Goal: Transaction & Acquisition: Download file/media

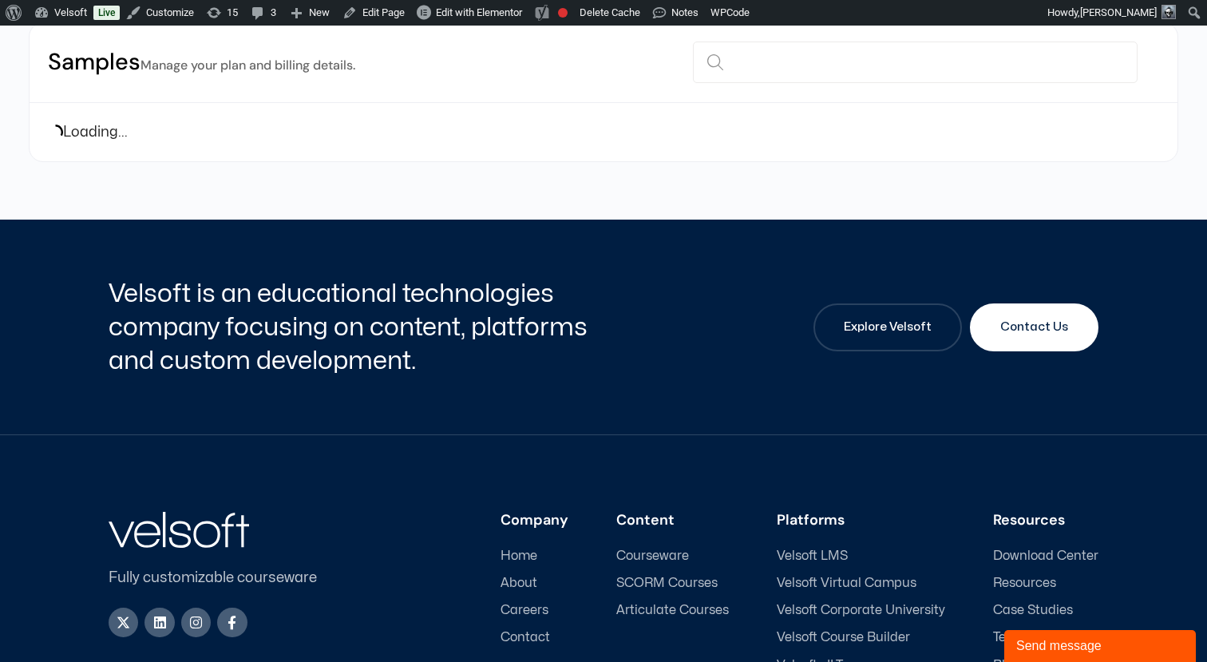
scroll to position [175, 0]
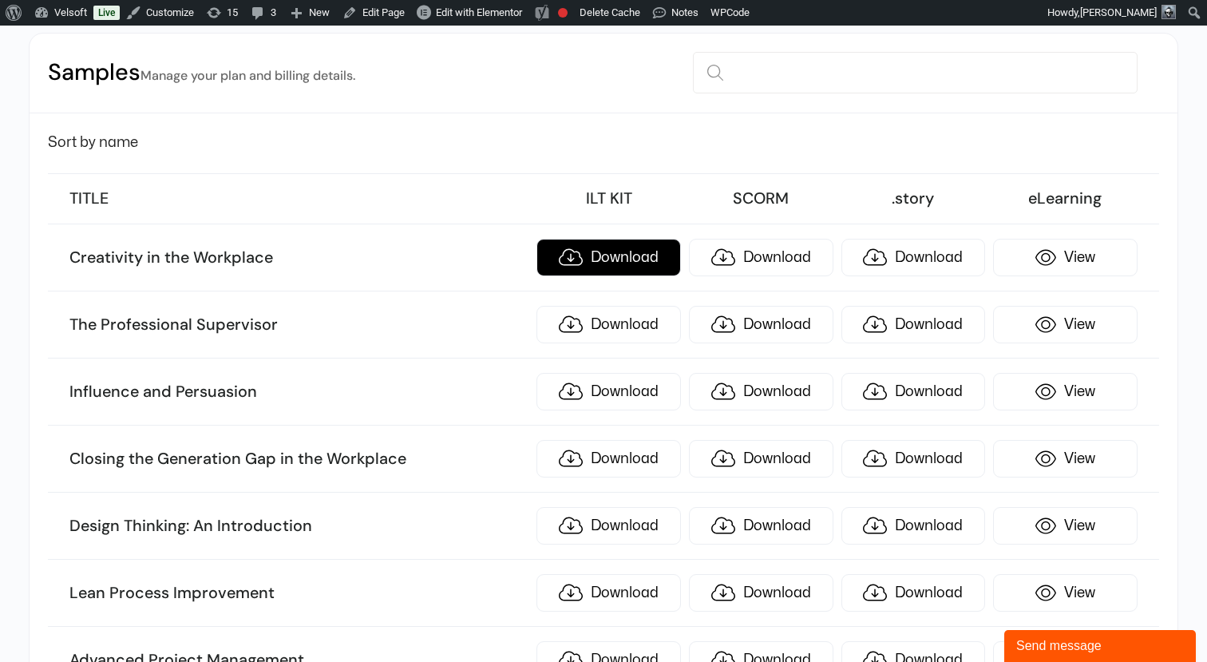
click at [571, 249] on link "Download" at bounding box center [609, 258] width 145 height 38
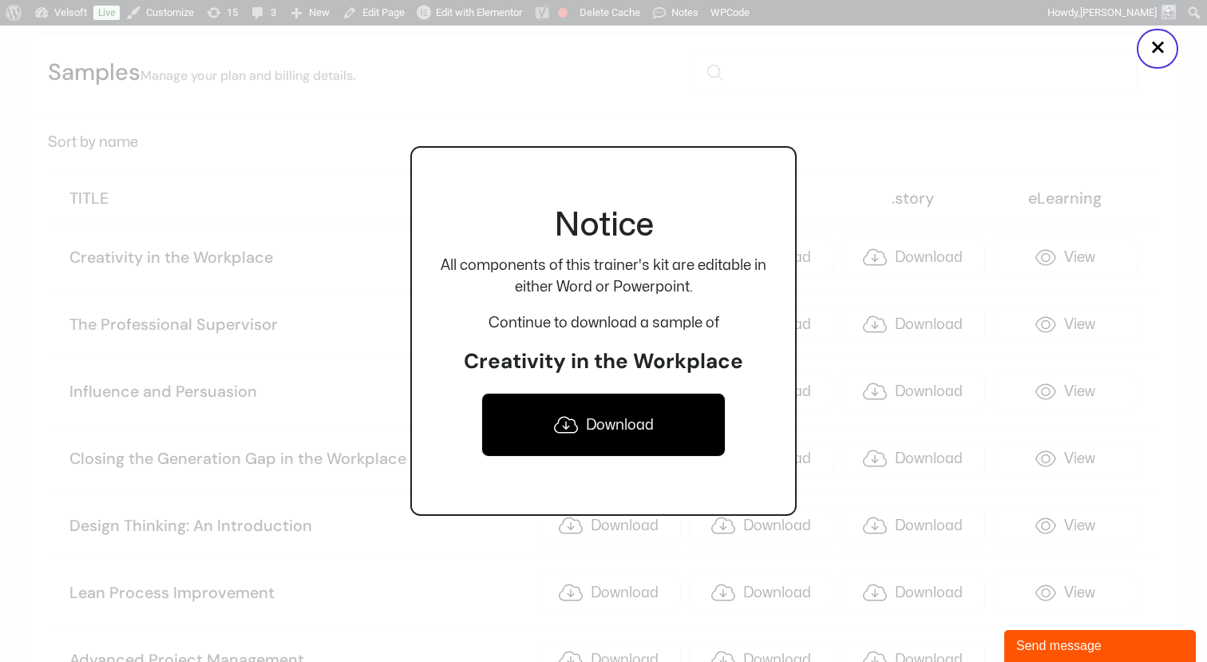
click at [873, 144] on div at bounding box center [603, 331] width 1207 height 662
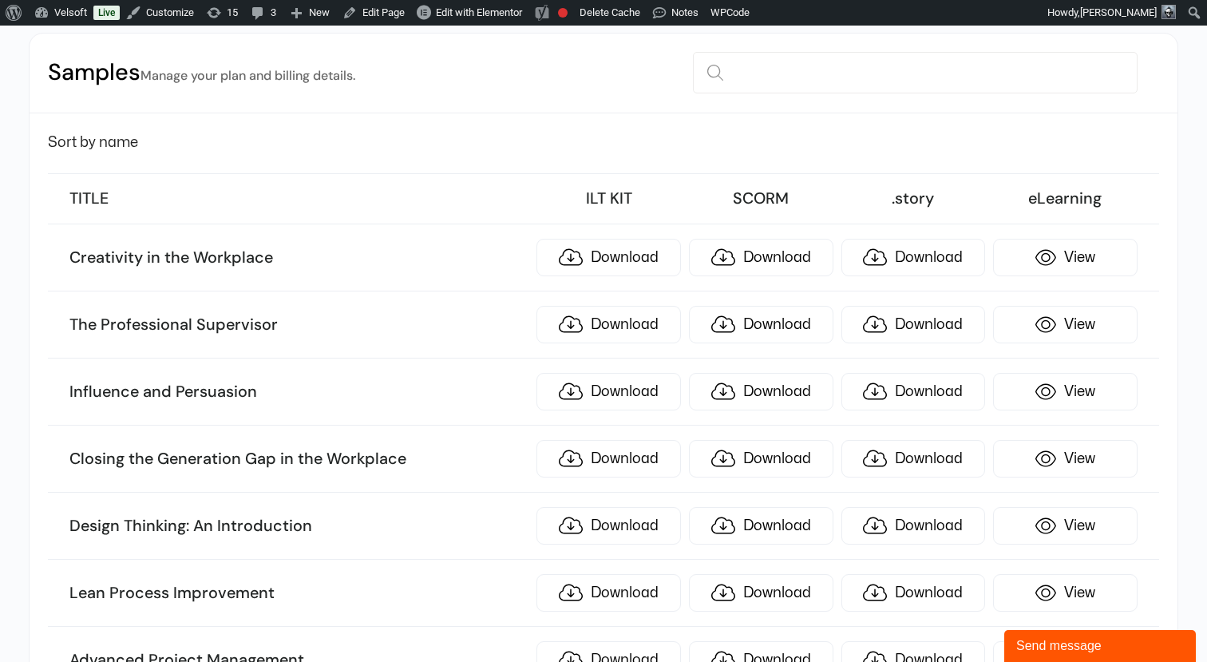
scroll to position [0, 0]
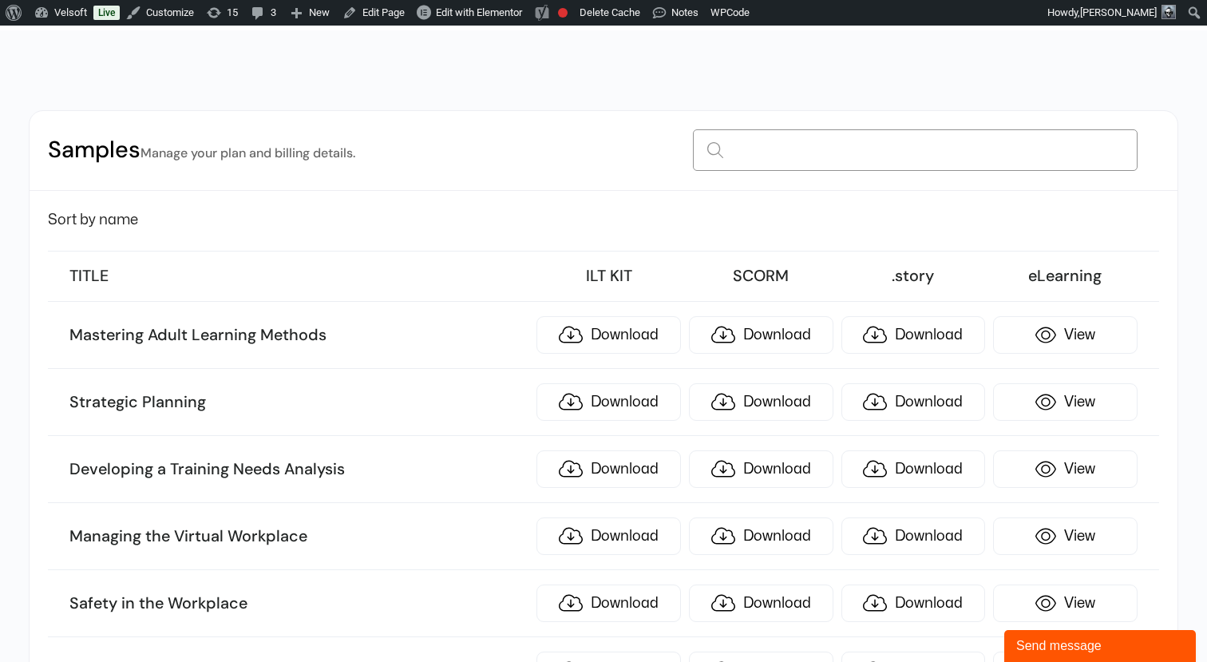
click at [763, 153] on input at bounding box center [915, 150] width 444 height 42
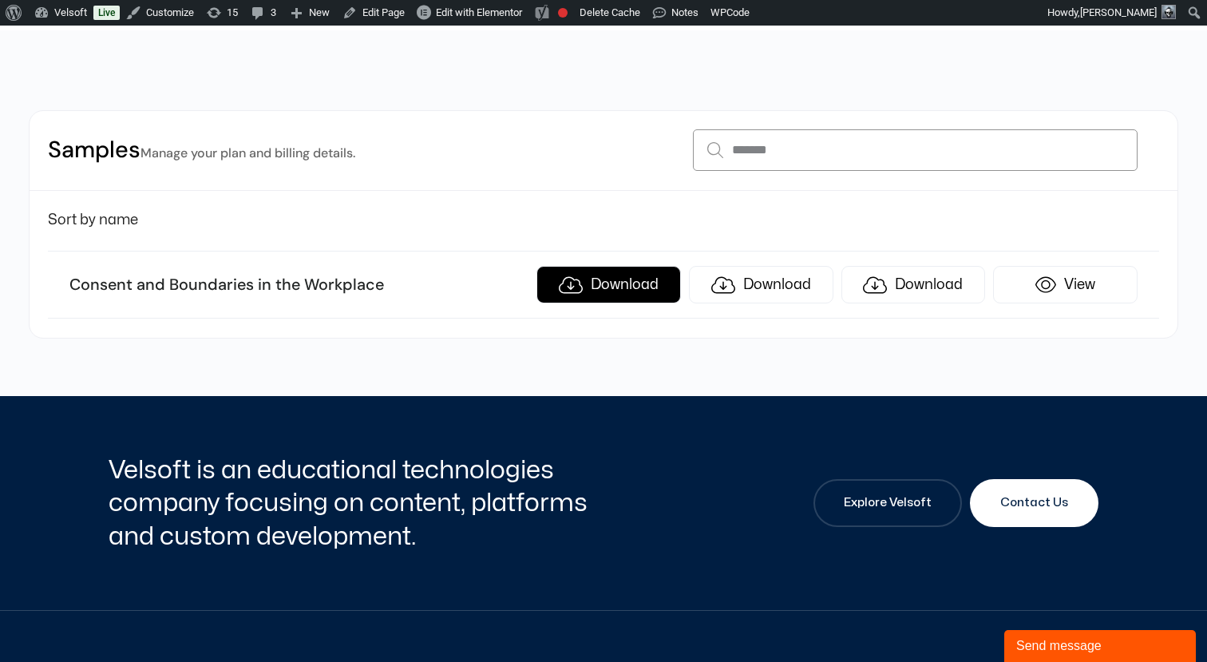
type input "*******"
click at [592, 289] on link "Download" at bounding box center [609, 285] width 145 height 38
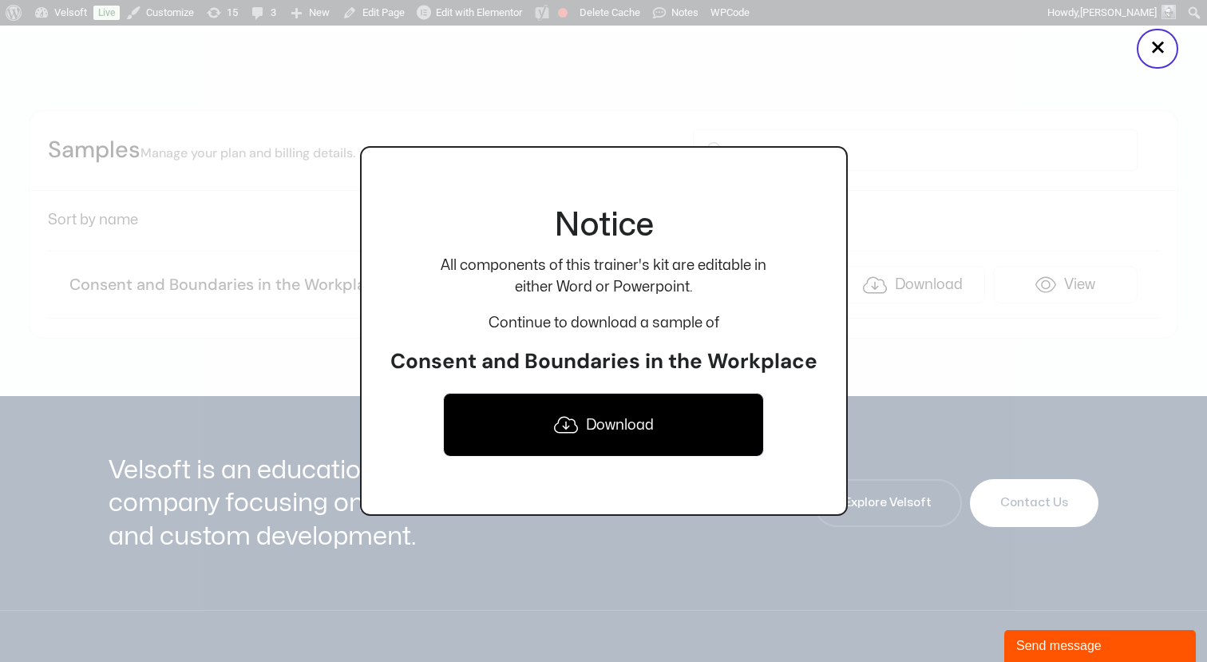
click at [587, 431] on link "Download" at bounding box center [603, 425] width 320 height 64
click at [1166, 54] on button "×" at bounding box center [1158, 49] width 42 height 40
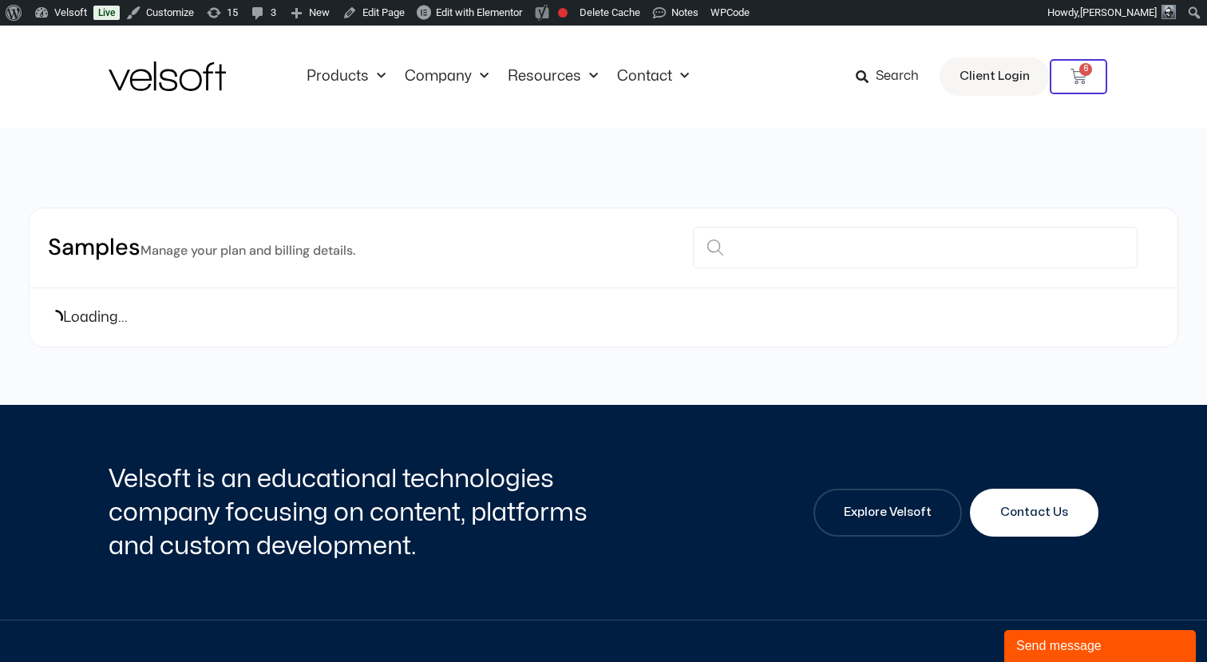
scroll to position [49, 0]
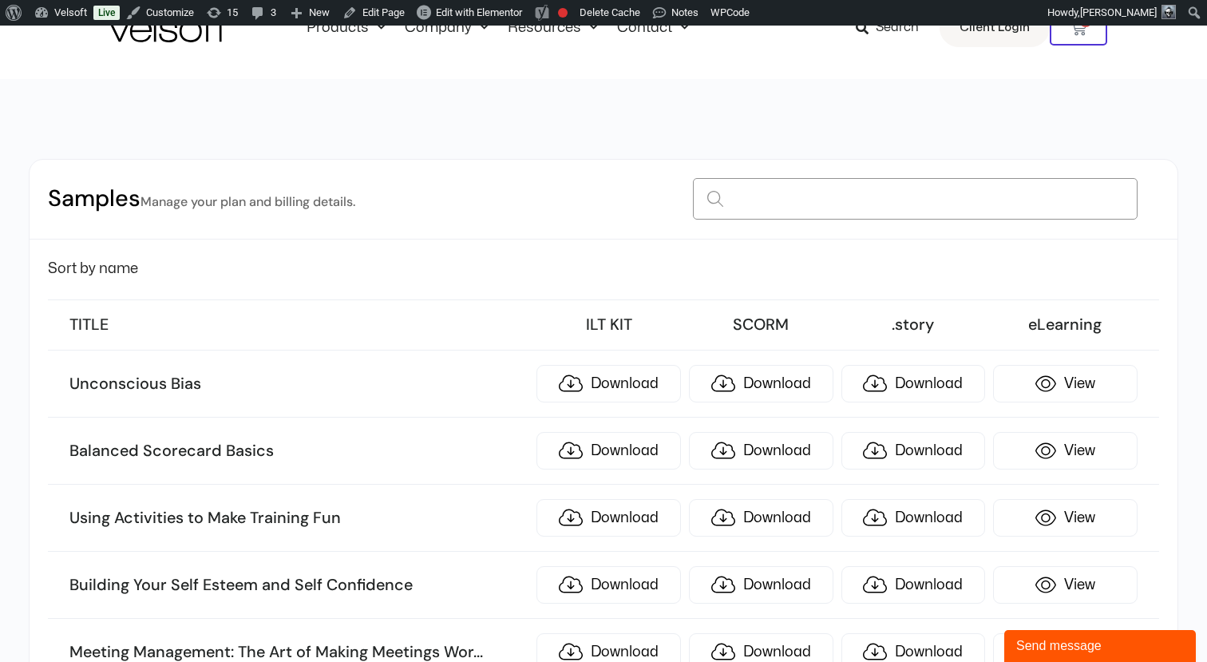
click at [771, 194] on input at bounding box center [915, 199] width 444 height 42
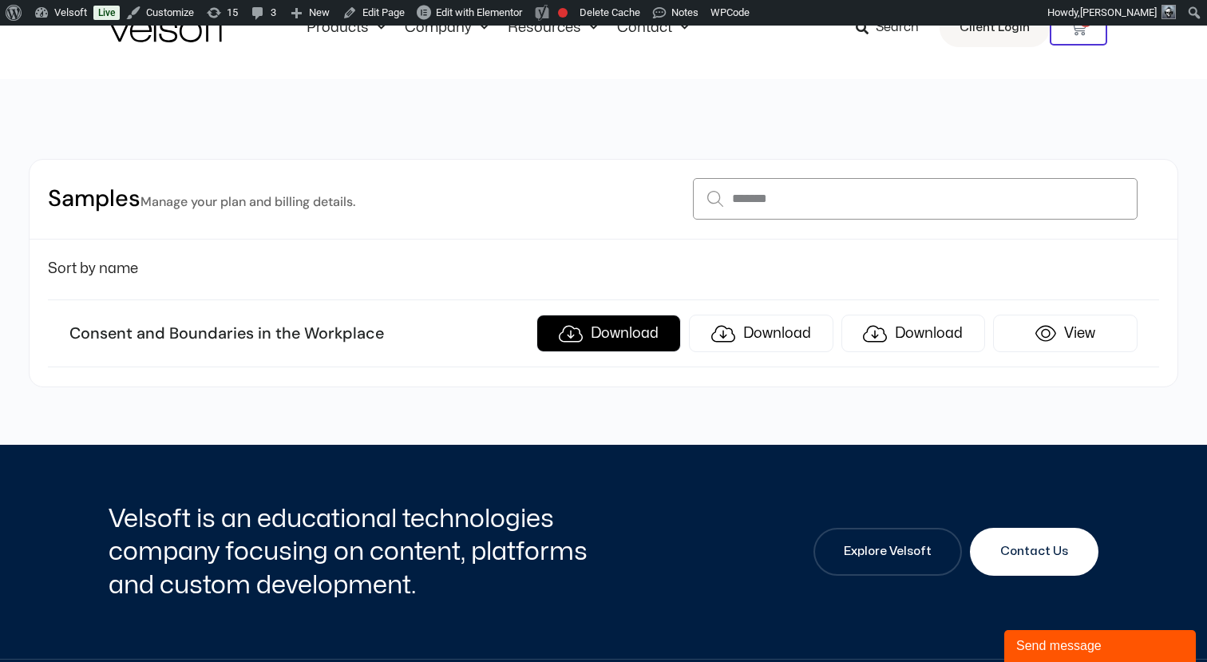
type input "*******"
click at [637, 328] on link "Download" at bounding box center [609, 334] width 145 height 38
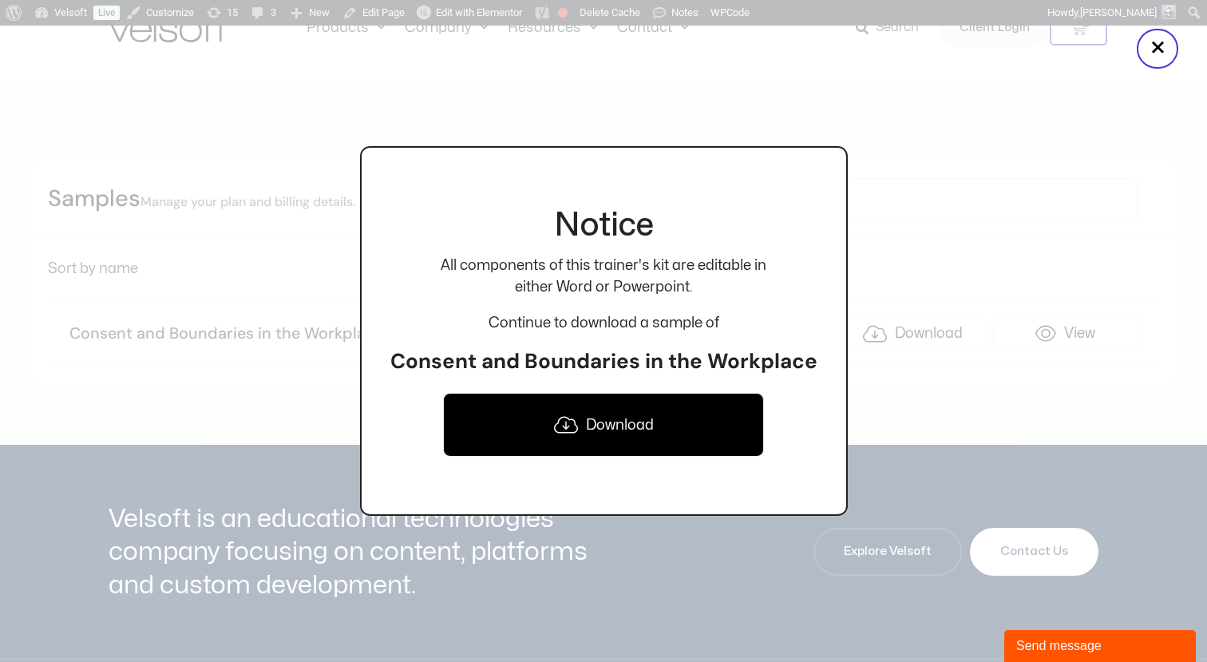
click at [565, 428] on icon at bounding box center [566, 424] width 24 height 19
click at [1156, 47] on button "×" at bounding box center [1158, 49] width 42 height 40
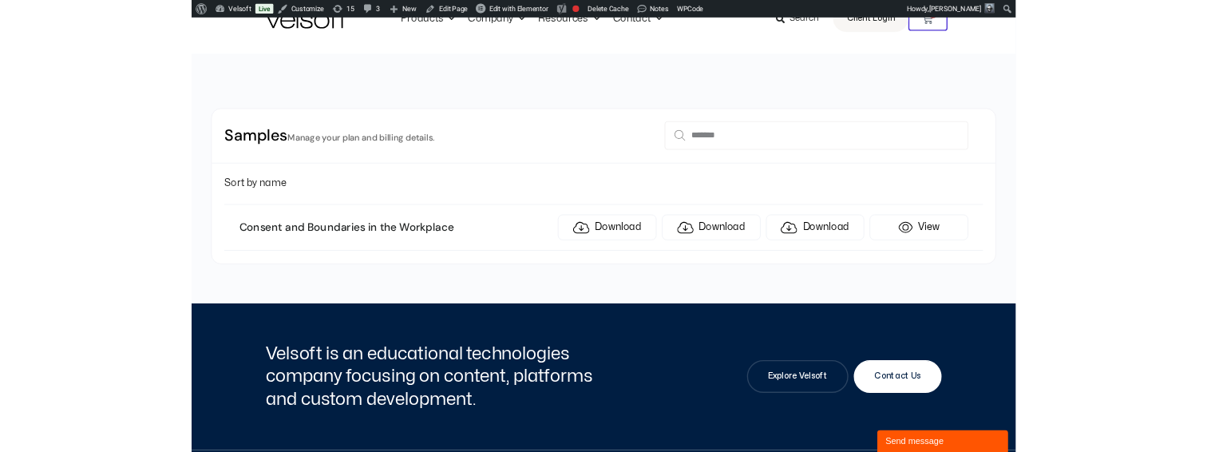
scroll to position [0, 0]
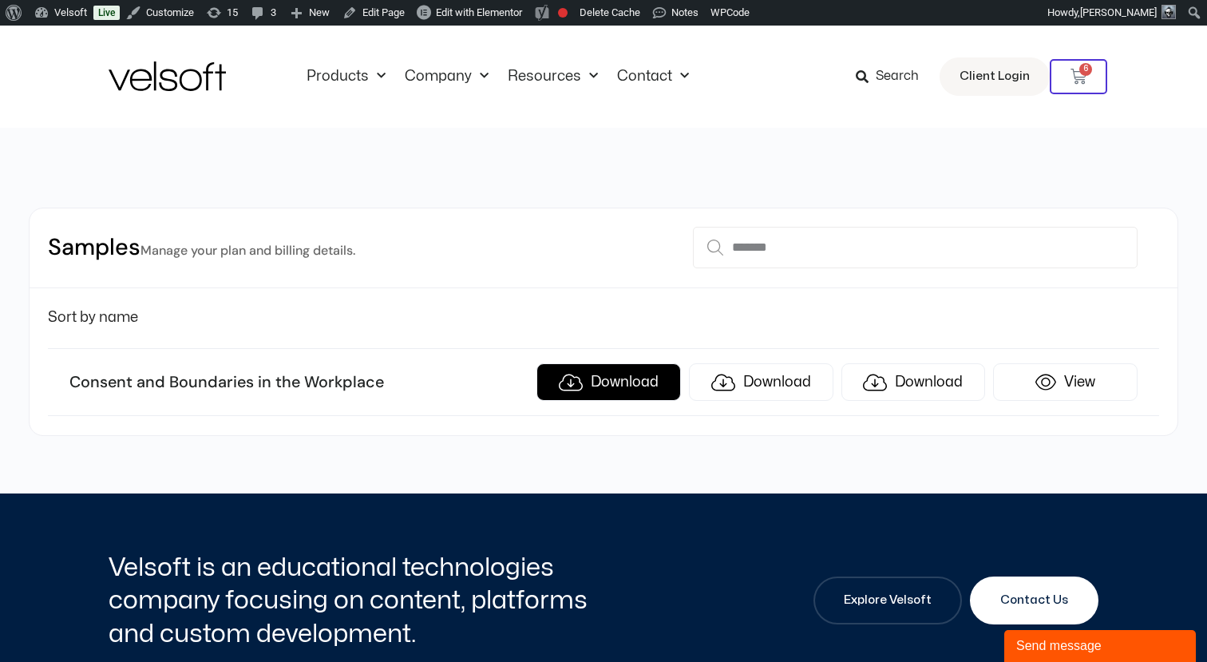
click at [596, 380] on link "Download" at bounding box center [609, 382] width 145 height 38
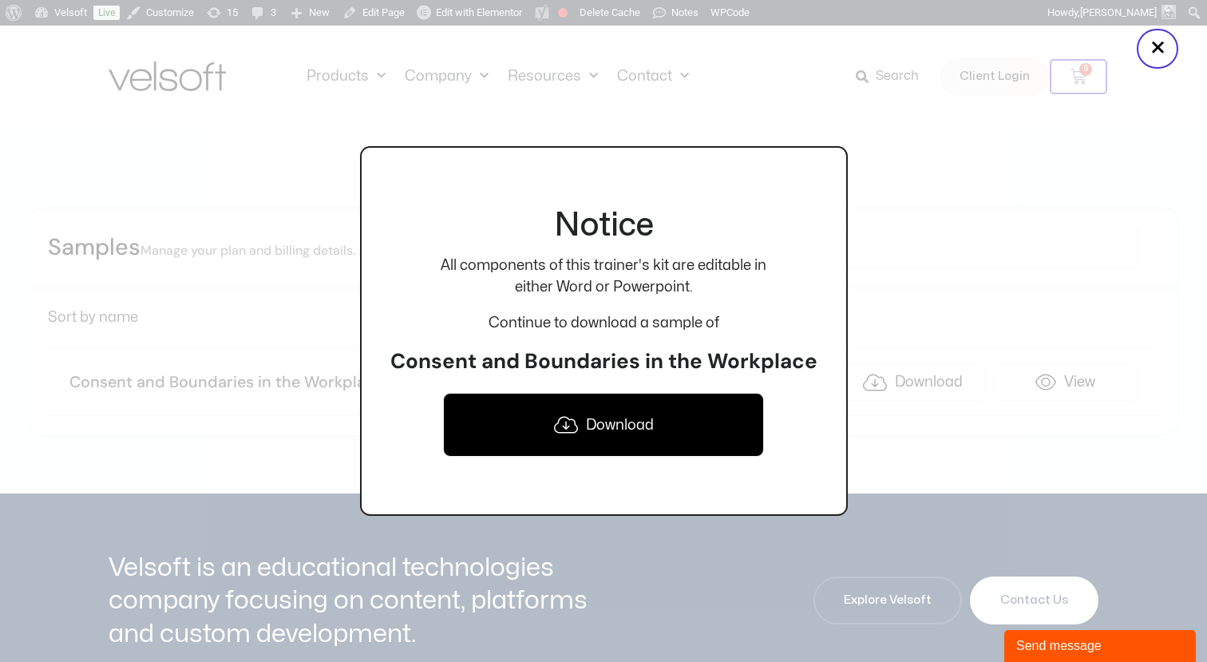
click at [570, 419] on icon at bounding box center [566, 425] width 24 height 17
click at [882, 236] on div at bounding box center [603, 331] width 1207 height 662
